Goal: Navigation & Orientation: Understand site structure

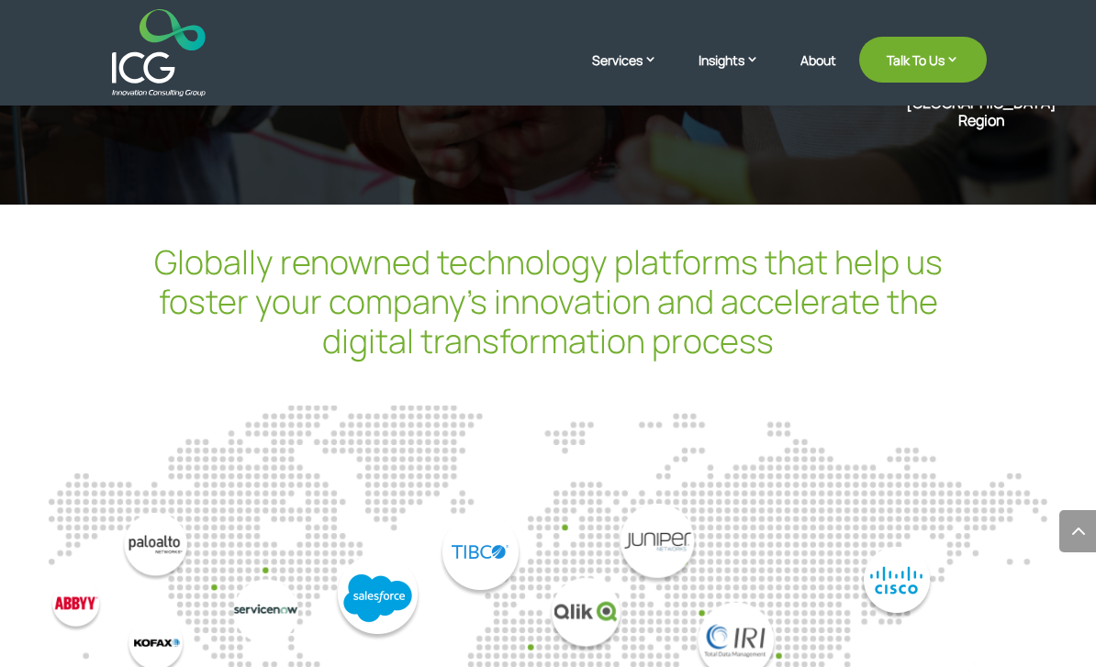
scroll to position [4714, 0]
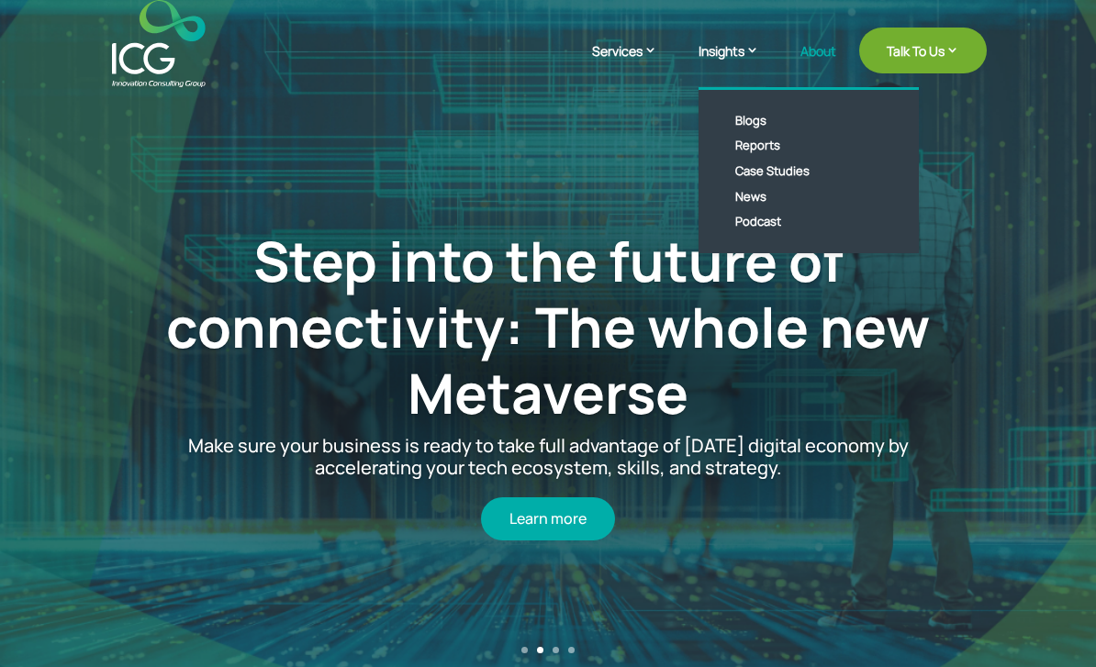
click at [819, 55] on link "About" at bounding box center [818, 65] width 36 height 43
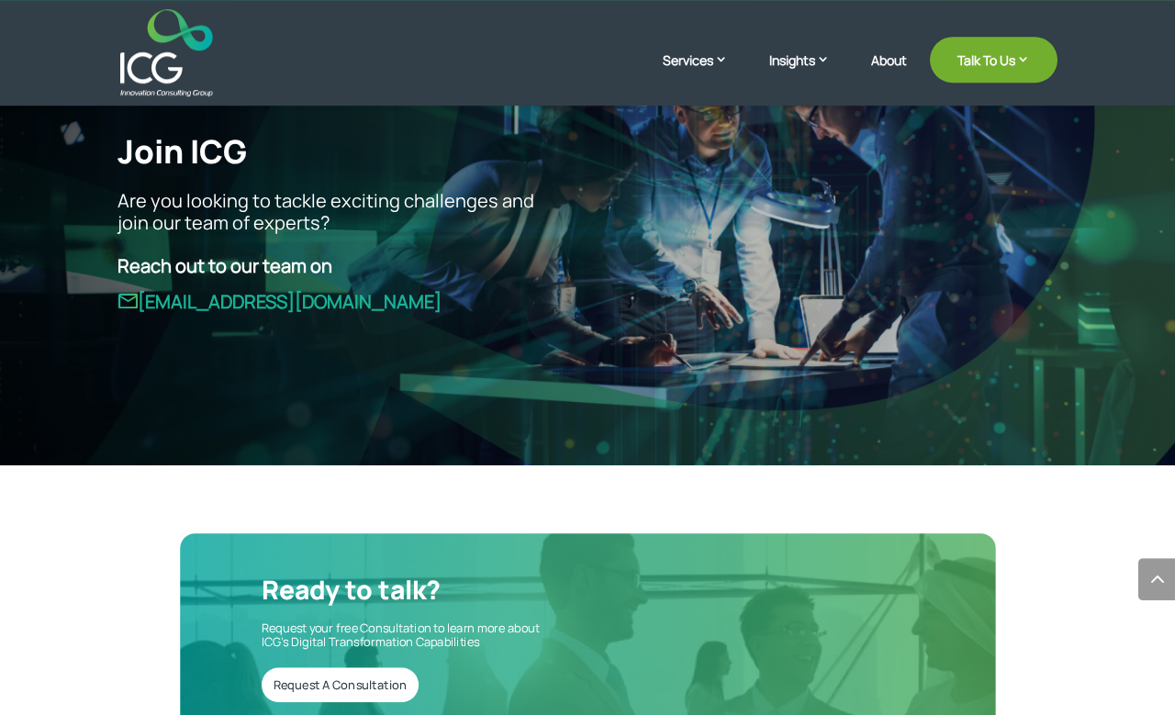
scroll to position [4288, 0]
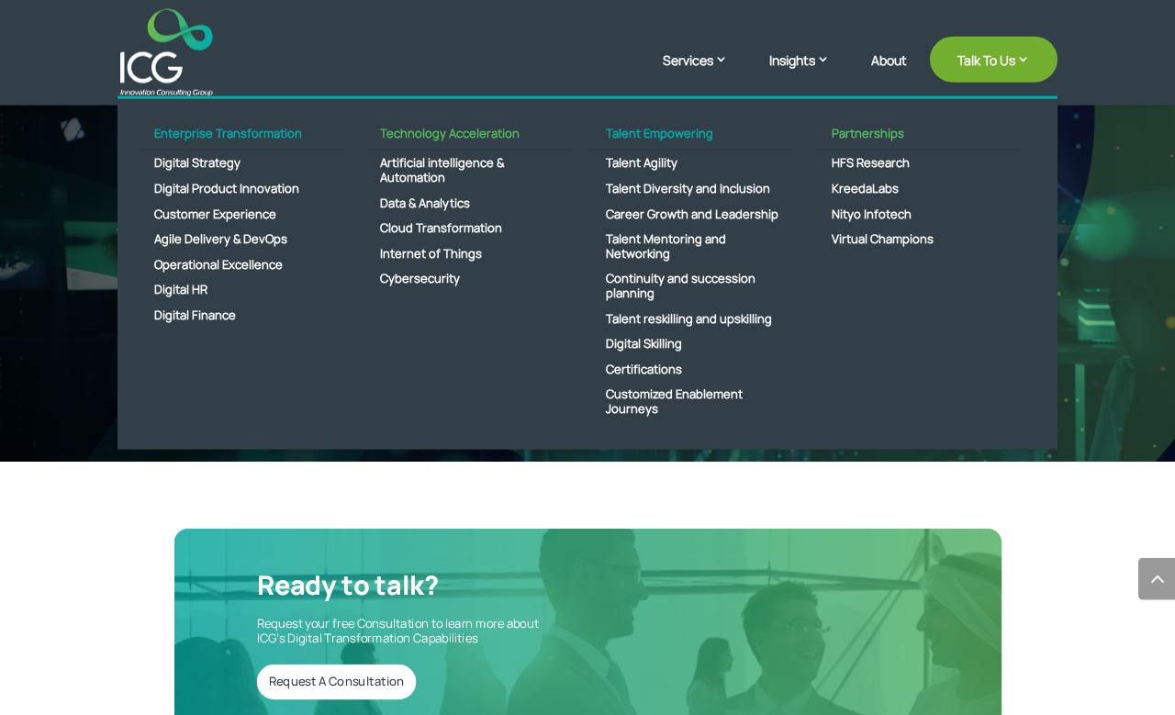
click at [148, 71] on img at bounding box center [166, 52] width 93 height 87
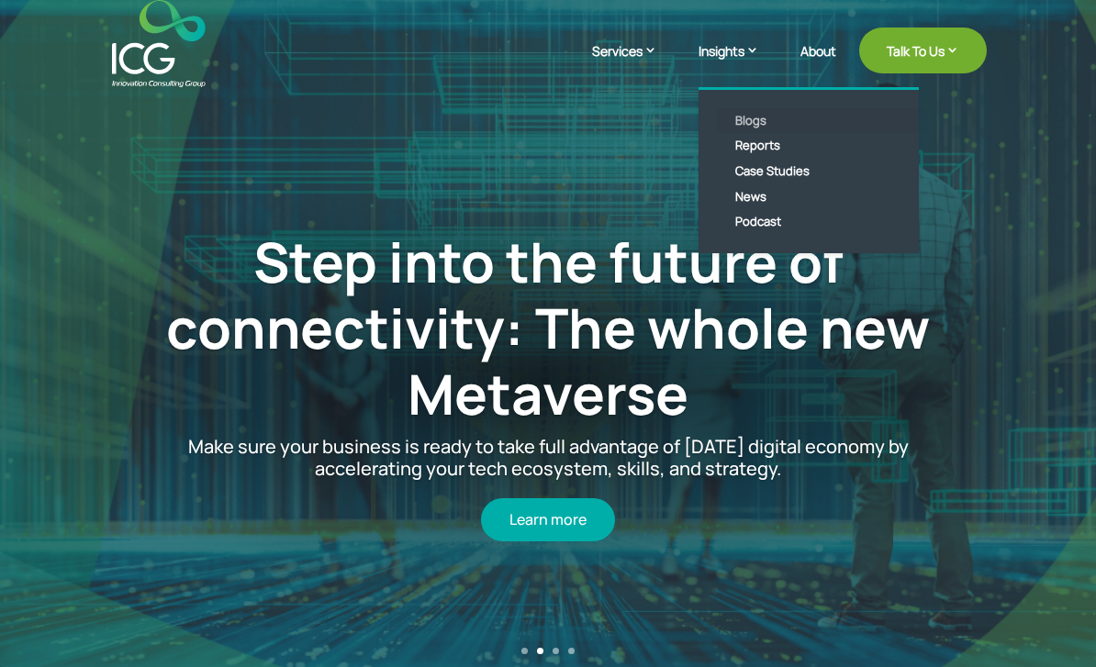
click at [738, 127] on link "Blogs" at bounding box center [822, 121] width 211 height 26
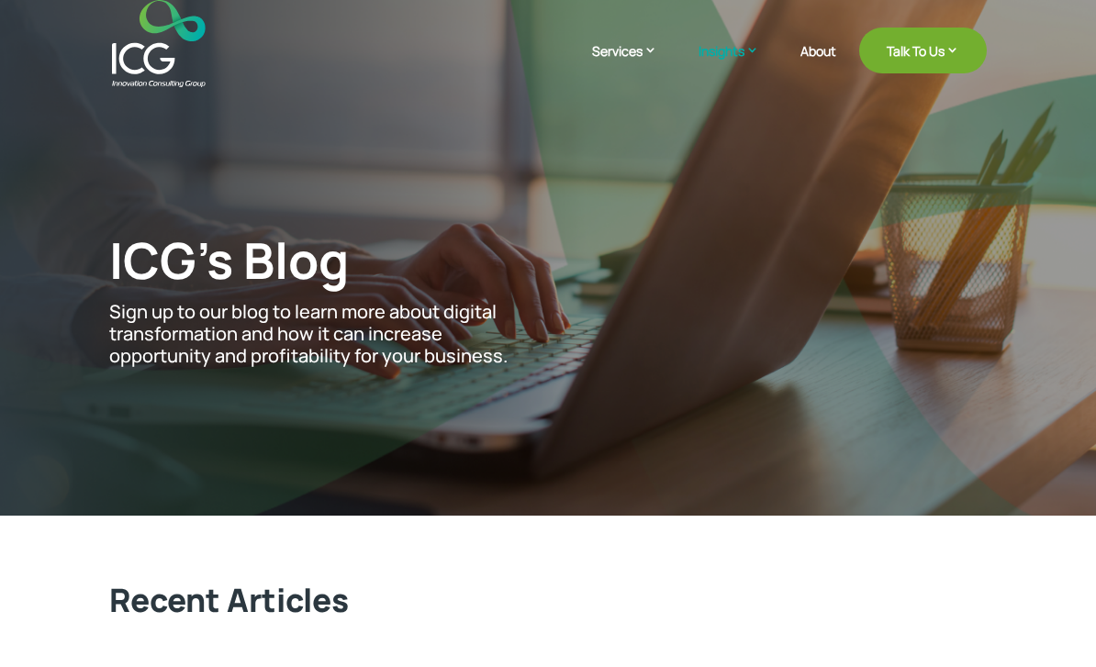
click at [176, 55] on img at bounding box center [158, 43] width 93 height 87
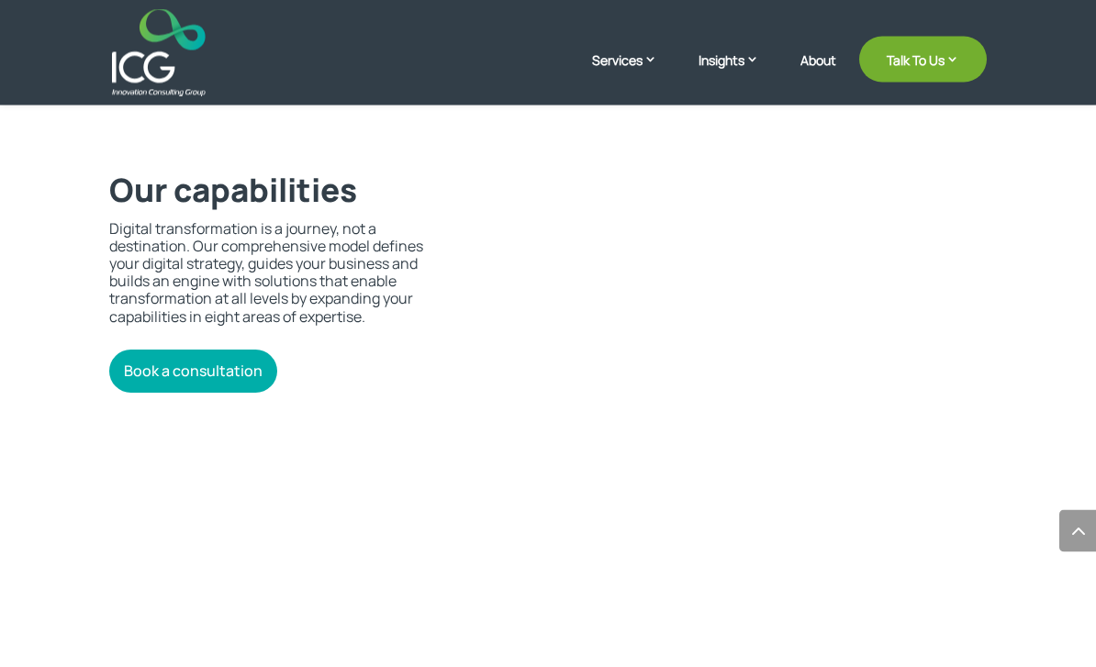
scroll to position [3730, 0]
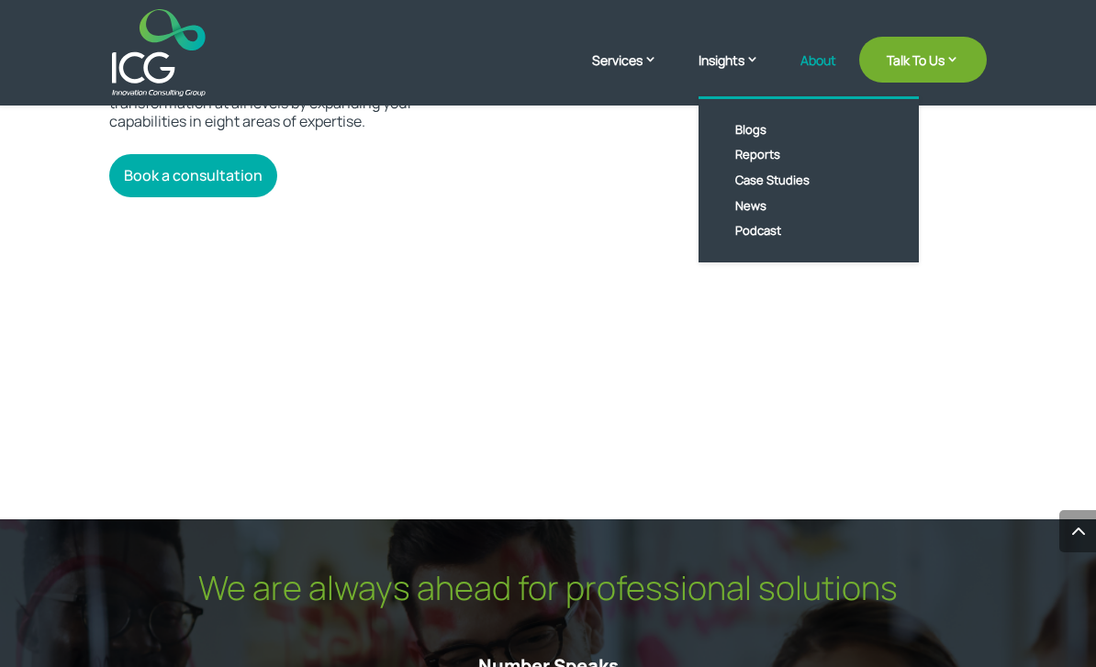
click at [815, 67] on link "About" at bounding box center [818, 74] width 36 height 43
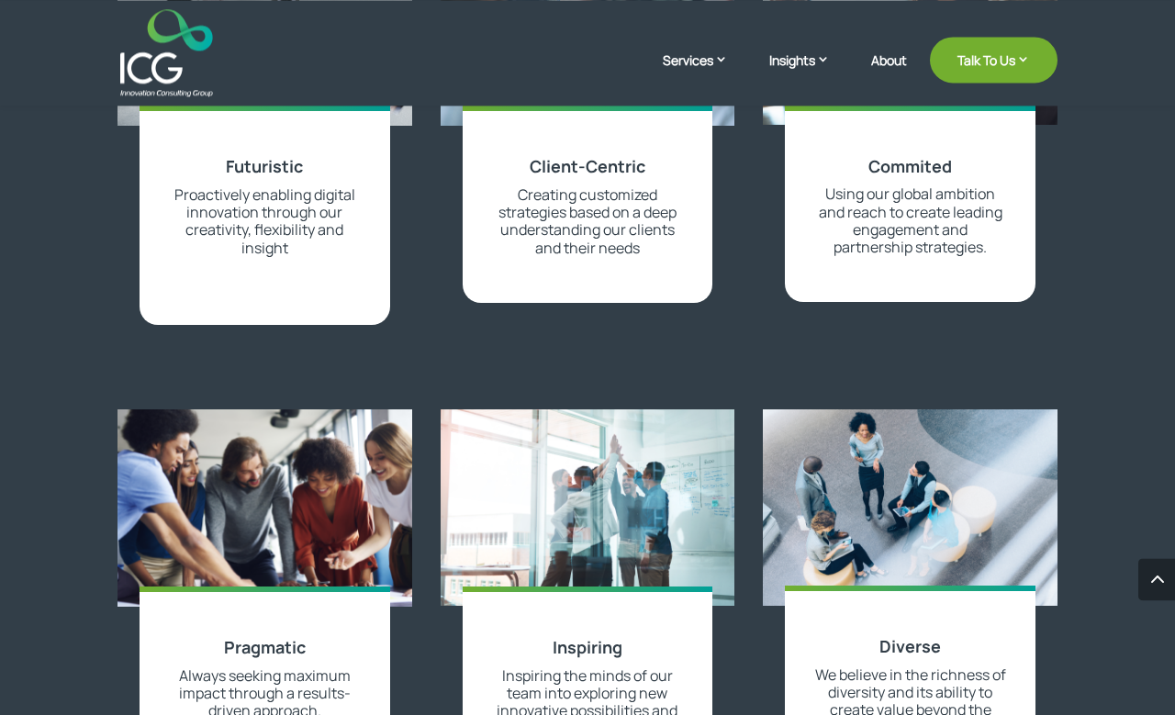
scroll to position [1972, 0]
click at [177, 80] on img at bounding box center [166, 52] width 93 height 87
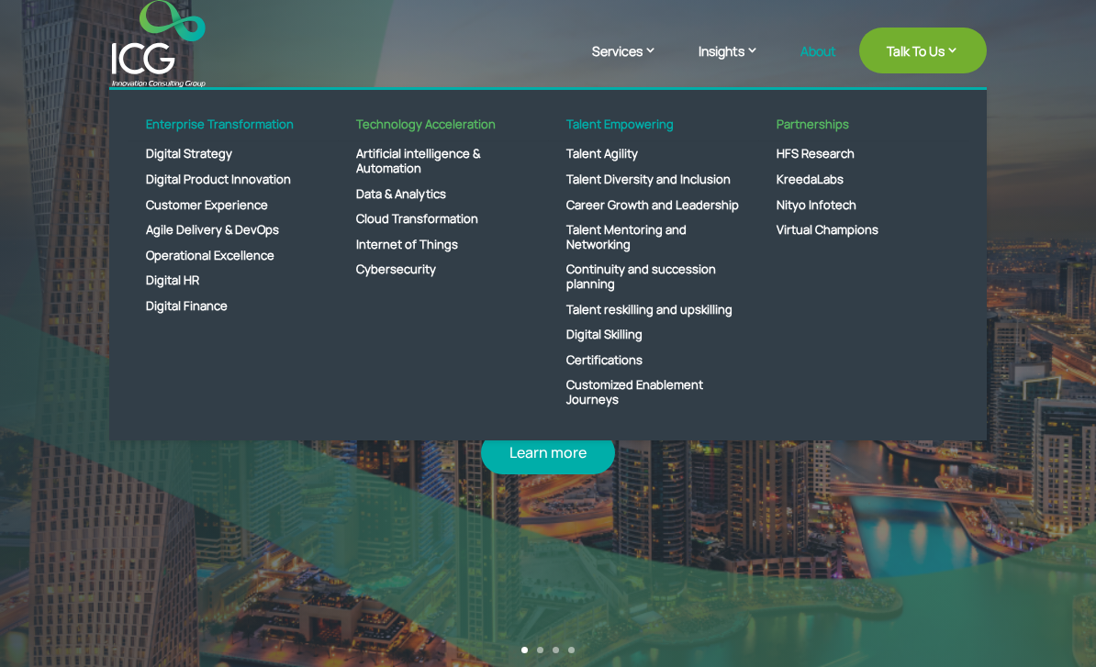
click at [817, 55] on link "About" at bounding box center [818, 65] width 36 height 43
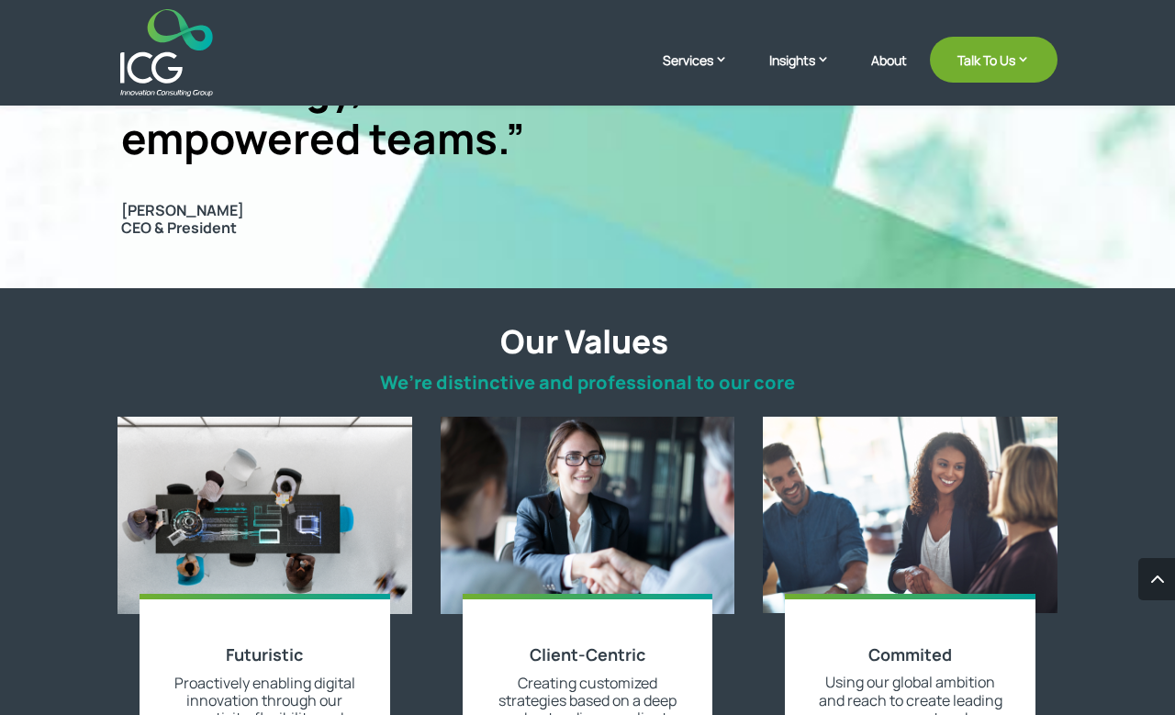
scroll to position [1379, 0]
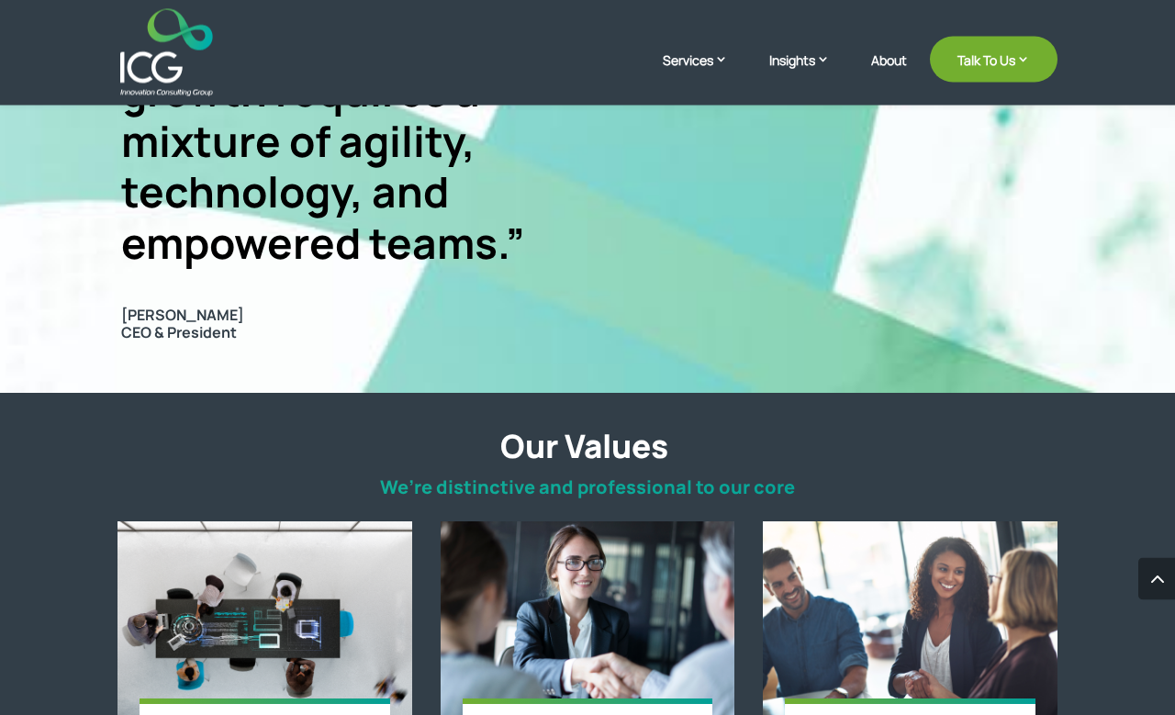
click at [189, 73] on img at bounding box center [166, 52] width 93 height 87
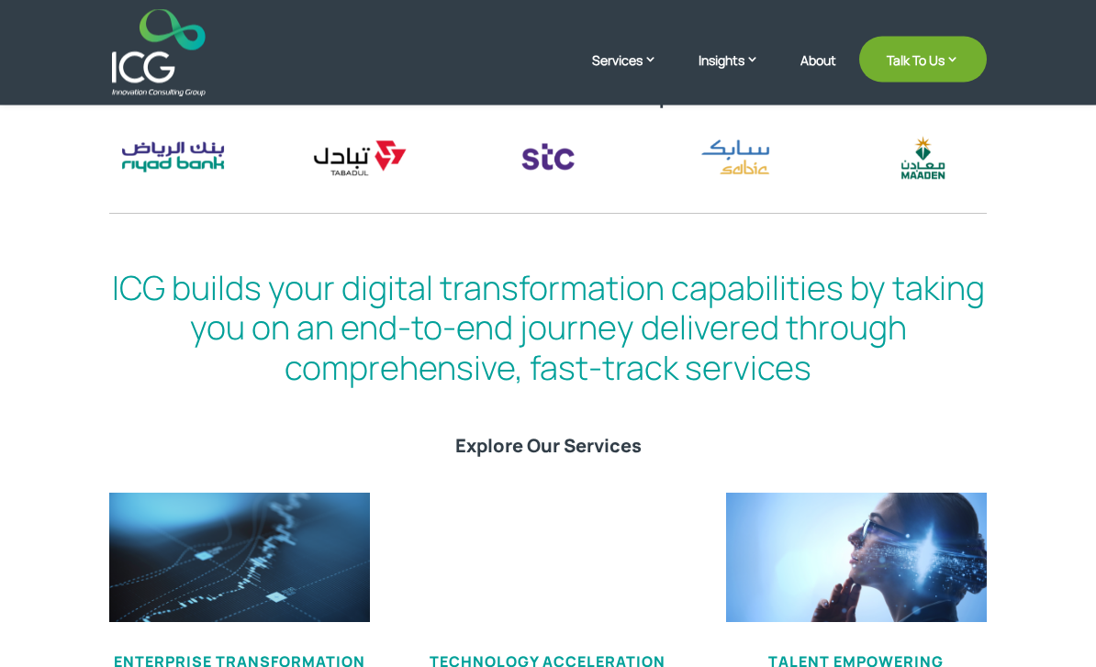
scroll to position [691, 0]
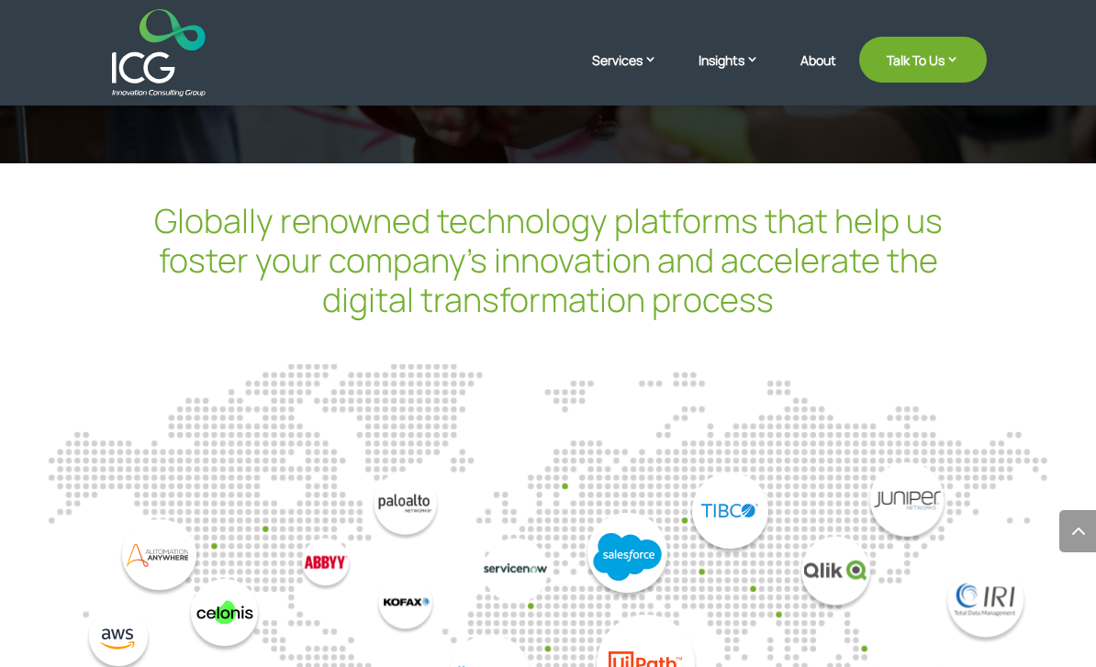
scroll to position [4574, 0]
